Goal: Navigation & Orientation: Go to known website

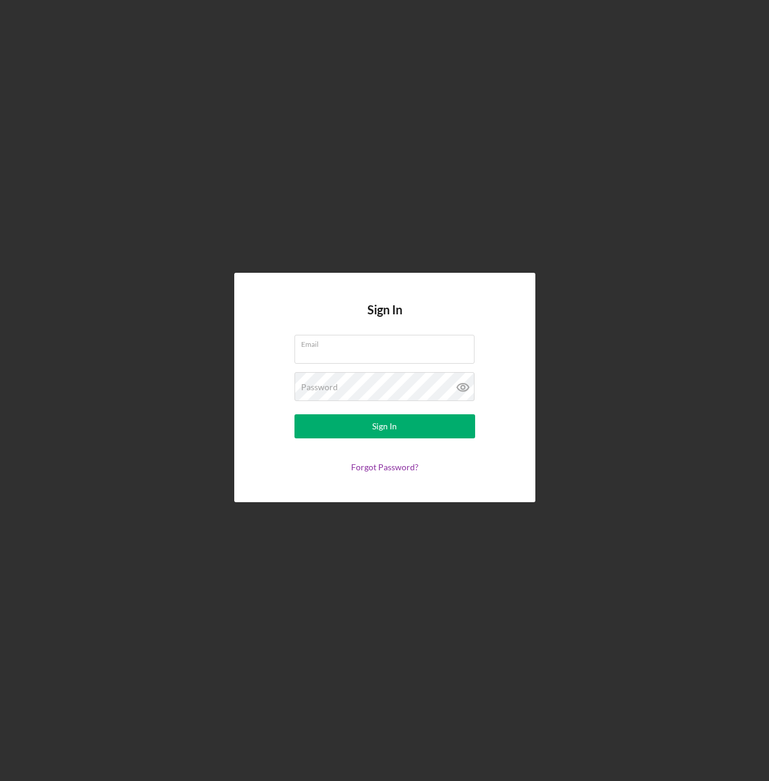
click at [359, 143] on div "Sign In Email Password Sign In Forgot Password?" at bounding box center [384, 387] width 757 height 775
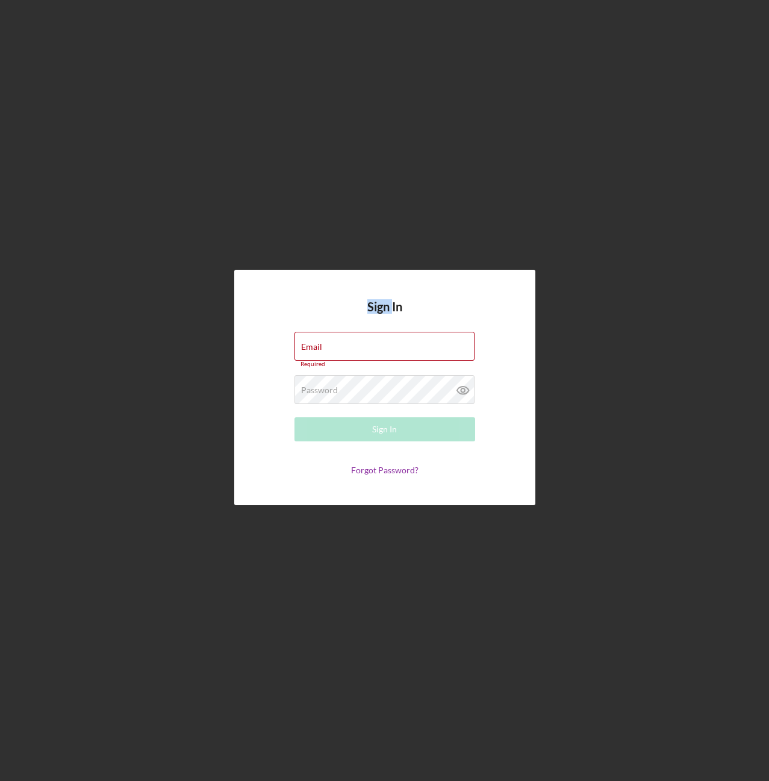
click at [359, 143] on div "Sign In Email Required Password Required Sign In Forgot Password?" at bounding box center [384, 387] width 757 height 775
